Goal: Information Seeking & Learning: Check status

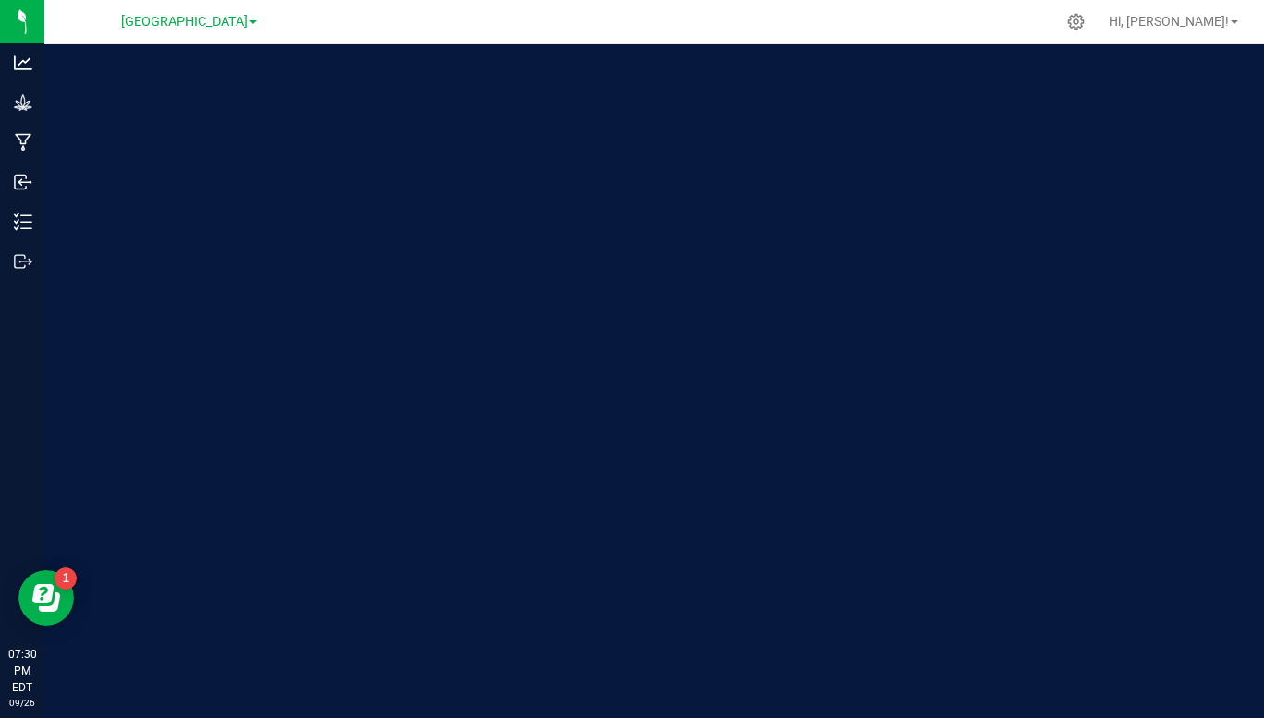
click at [239, 29] on span "[GEOGRAPHIC_DATA]" at bounding box center [184, 22] width 127 height 16
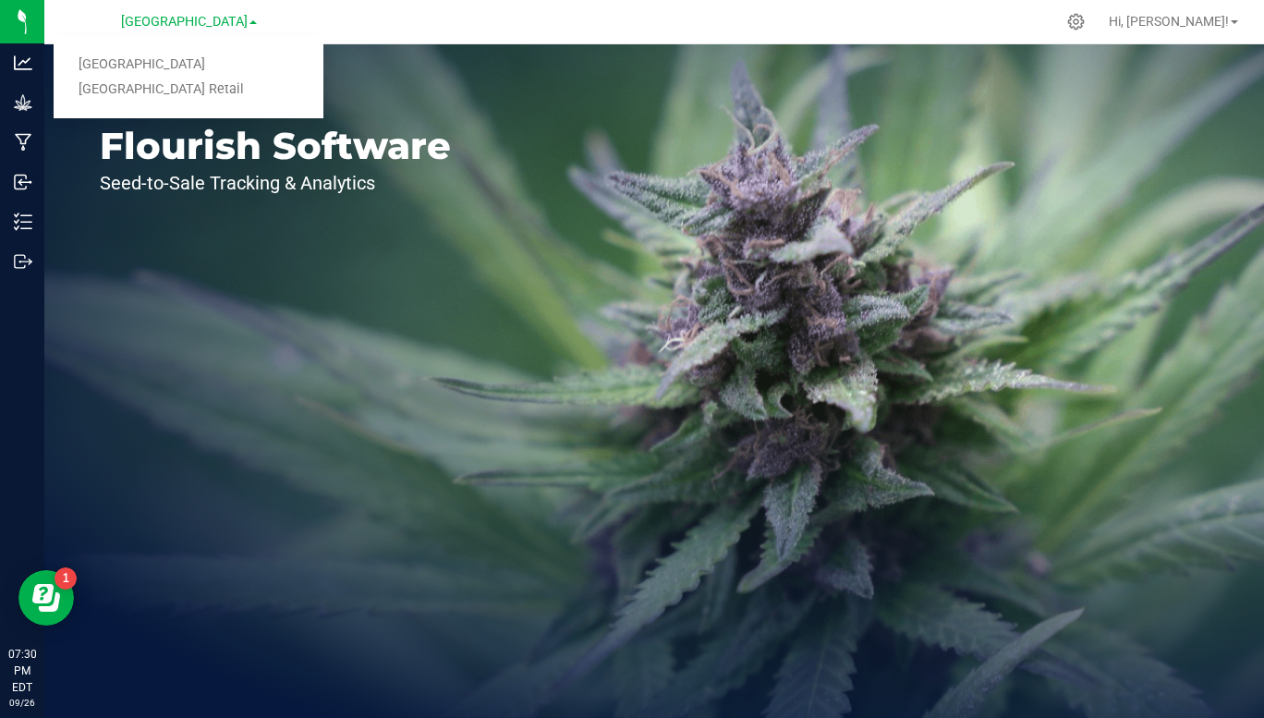
click at [200, 98] on link "[GEOGRAPHIC_DATA] Retail" at bounding box center [189, 90] width 270 height 25
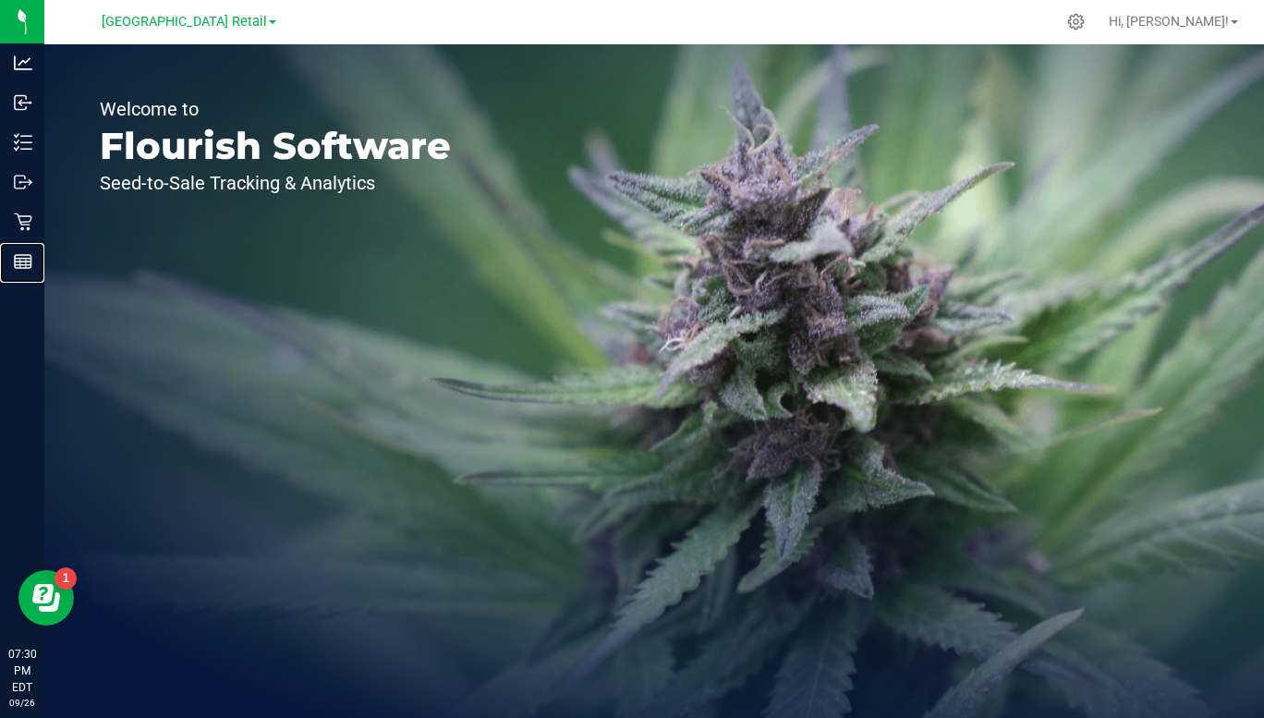
click at [22, 265] on line at bounding box center [23, 265] width 17 height 0
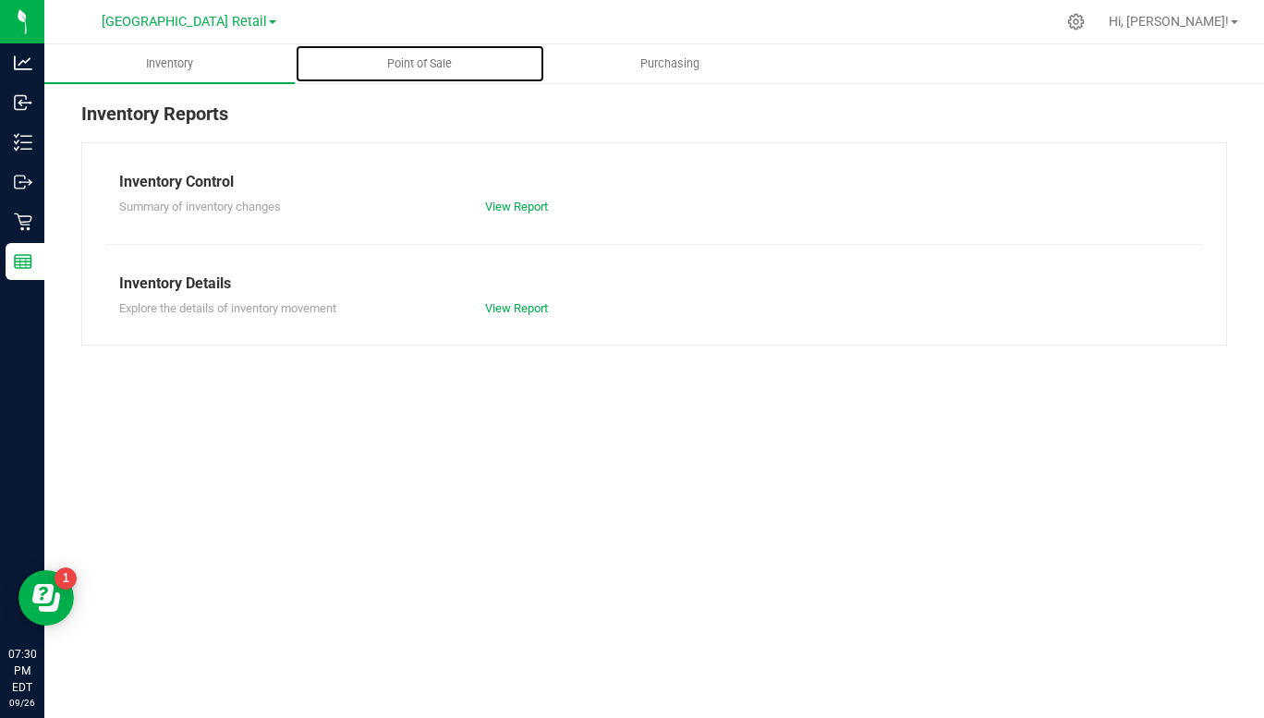
click at [422, 67] on span "Point of Sale" at bounding box center [419, 63] width 115 height 17
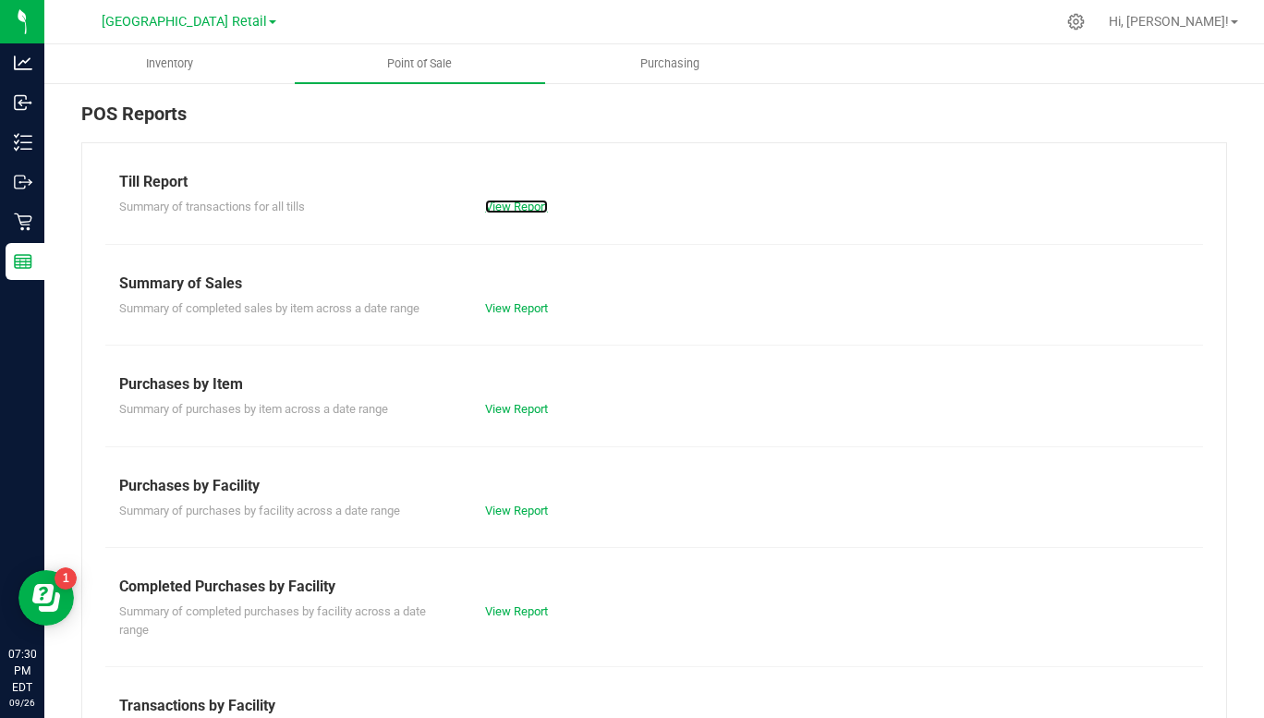
click at [510, 208] on link "View Report" at bounding box center [516, 207] width 63 height 14
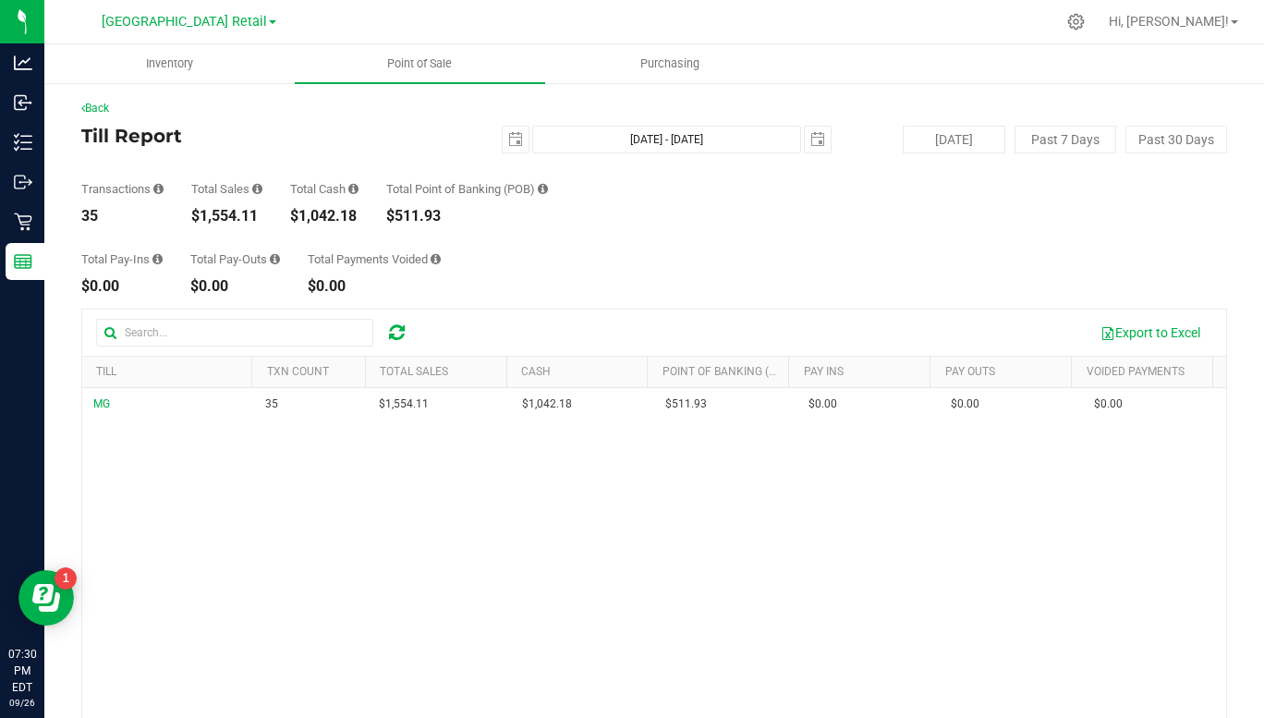
click at [254, 418] on td "35" at bounding box center [311, 404] width 115 height 32
